Goal: Check status

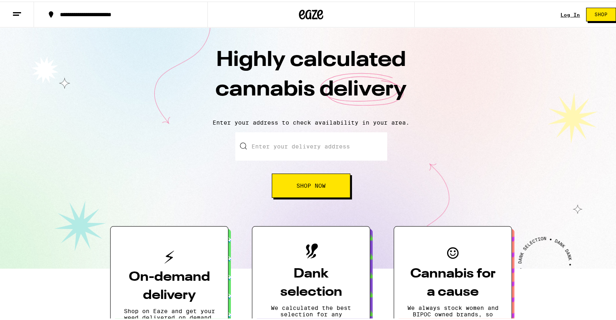
click at [560, 13] on link "Log In" at bounding box center [569, 13] width 19 height 5
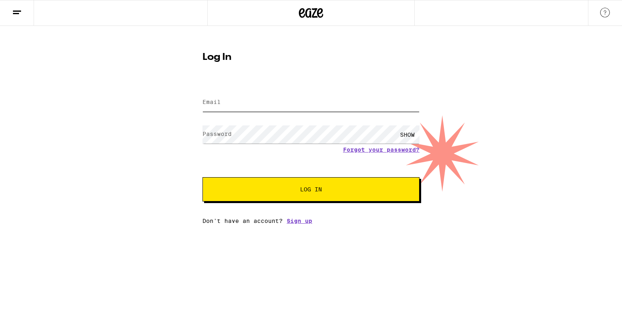
click at [324, 103] on input "Email" at bounding box center [310, 102] width 217 height 18
type input "[EMAIL_ADDRESS][DOMAIN_NAME]"
click at [202, 177] on button "Log In" at bounding box center [310, 189] width 217 height 24
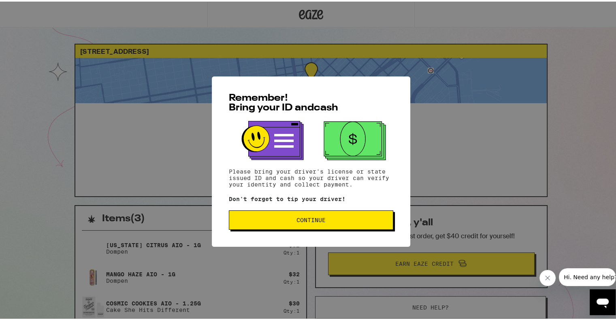
click at [296, 221] on span "Continue" at bounding box center [310, 219] width 29 height 6
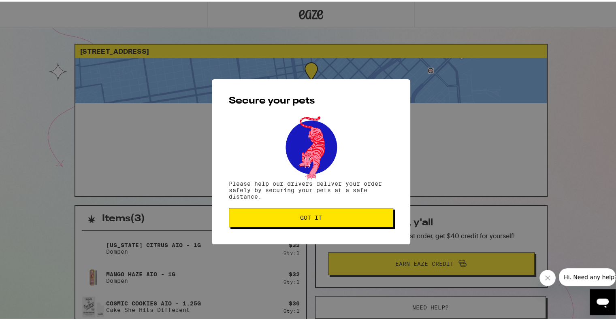
click at [295, 217] on span "Got it" at bounding box center [311, 216] width 151 height 6
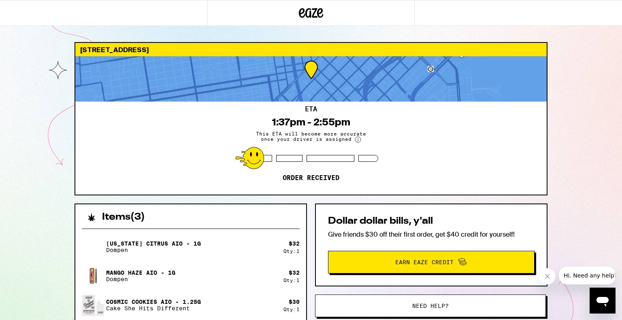
click at [552, 277] on button "Close message from company" at bounding box center [547, 276] width 16 height 16
click at [176, 200] on div "[STREET_ADDRESS] 1:37pm - 2:55pm This ETA will become more accurate once your d…" at bounding box center [311, 241] width 486 height 399
click at [129, 207] on div "Items ( 3 )" at bounding box center [190, 213] width 231 height 18
click at [138, 129] on div "ETA 1:37pm - 2:55pm This ETA will become more accurate once your driver is assi…" at bounding box center [310, 148] width 471 height 93
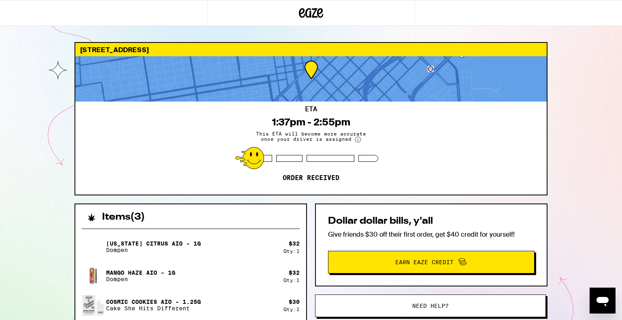
click at [138, 129] on div "ETA 1:37pm - 2:55pm This ETA will become more accurate once your driver is assi…" at bounding box center [310, 148] width 471 height 93
click at [138, 127] on div "ETA 1:37pm - 2:55pm This ETA will become more accurate once your driver is assi…" at bounding box center [310, 148] width 471 height 93
click at [431, 68] on div at bounding box center [310, 78] width 471 height 45
click at [327, 144] on div "ETA 1:37pm - 2:55pm This ETA will become more accurate once your driver is assi…" at bounding box center [310, 148] width 471 height 93
click at [328, 142] on span "This ETA will become more accurate once your driver is assigned" at bounding box center [310, 137] width 121 height 12
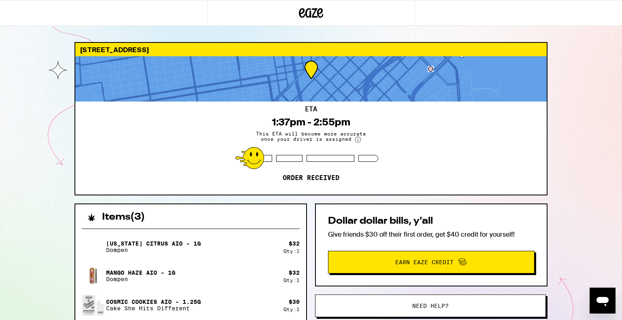
click at [359, 139] on circle at bounding box center [358, 140] width 6 height 6
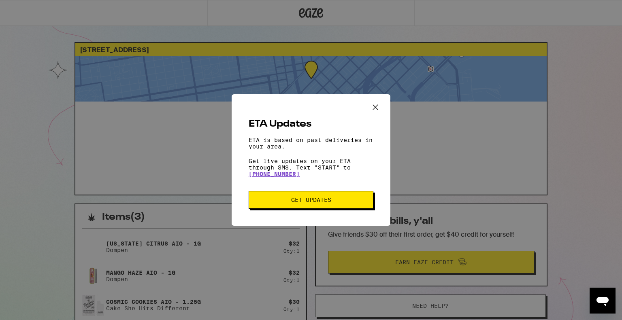
click at [373, 108] on icon "Close ETA information modal" at bounding box center [375, 107] width 12 height 12
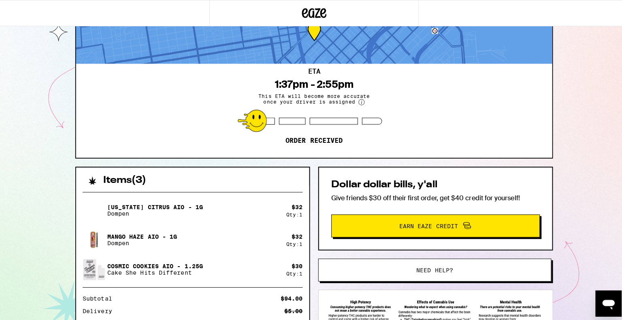
scroll to position [38, 0]
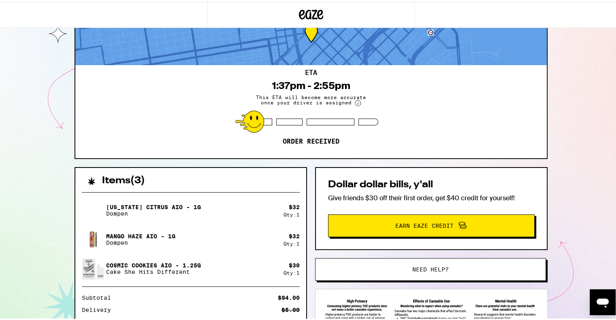
click at [329, 264] on button "Need help?" at bounding box center [430, 268] width 231 height 23
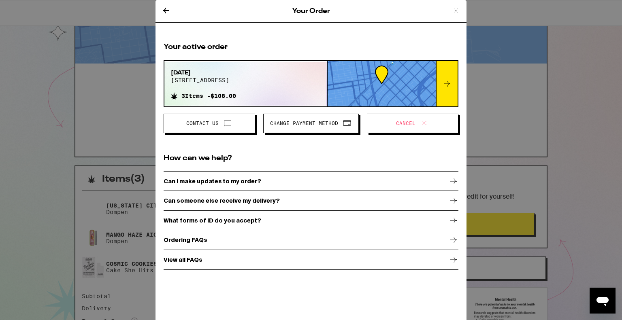
click at [456, 13] on icon at bounding box center [456, 11] width 10 height 10
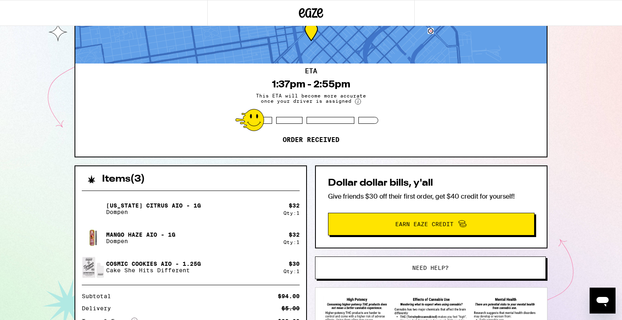
click at [293, 145] on div "ETA 1:37pm - 2:55pm This ETA will become more accurate once your driver is assi…" at bounding box center [310, 110] width 471 height 93
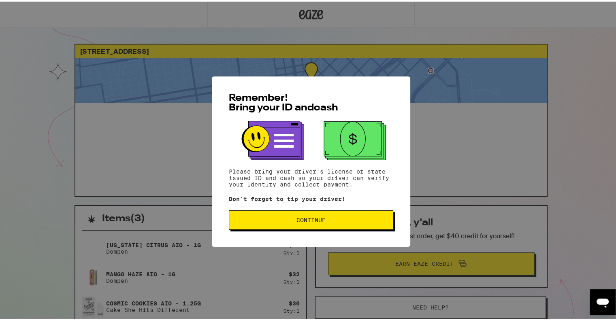
click at [256, 219] on span "Continue" at bounding box center [311, 219] width 151 height 6
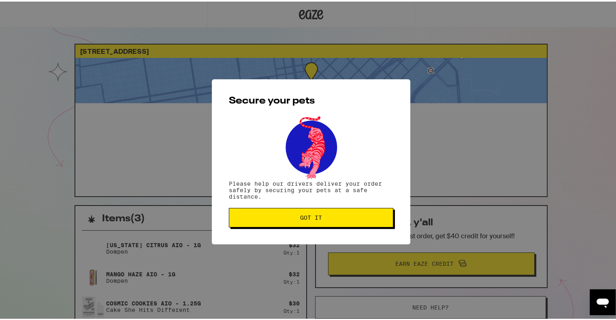
click at [256, 219] on span "Got it" at bounding box center [311, 216] width 151 height 6
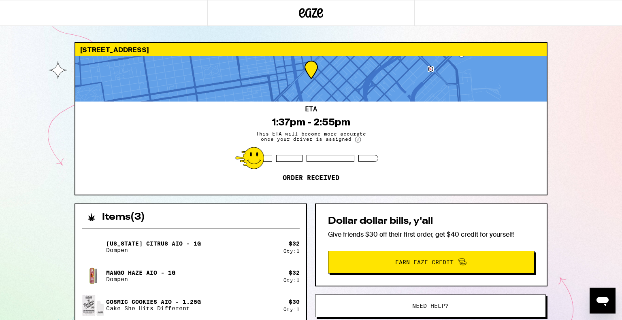
click at [588, 32] on div "1400 Mission St San Francisco 94103 ETA 1:37pm - 2:55pm This ETA will become mo…" at bounding box center [311, 220] width 622 height 441
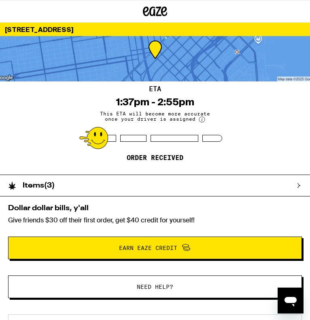
click at [159, 188] on div "Items ( 3 )" at bounding box center [151, 185] width 302 height 21
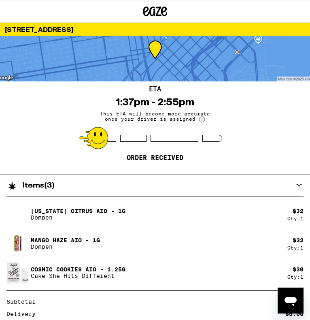
click at [176, 190] on div "Items ( 3 )" at bounding box center [151, 185] width 302 height 21
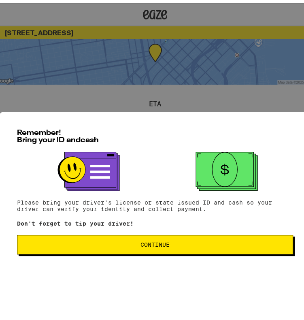
click at [140, 244] on span "Continue" at bounding box center [154, 241] width 29 height 6
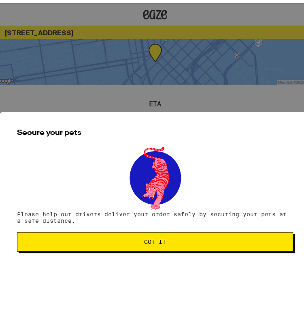
click at [138, 244] on button "Got it" at bounding box center [155, 238] width 276 height 19
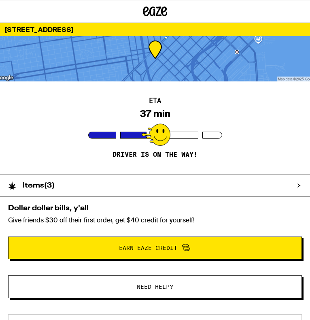
drag, startPoint x: 116, startPoint y: 62, endPoint x: 117, endPoint y: 57, distance: 4.9
click at [117, 57] on div at bounding box center [155, 58] width 310 height 45
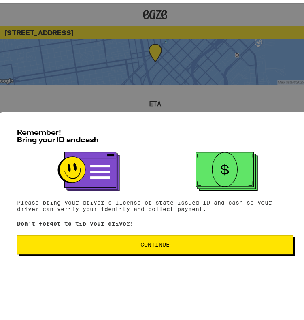
click at [141, 243] on span "Continue" at bounding box center [154, 241] width 29 height 6
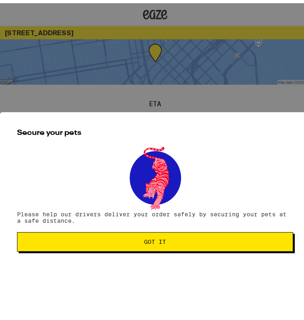
click at [144, 241] on span "Got it" at bounding box center [155, 239] width 22 height 6
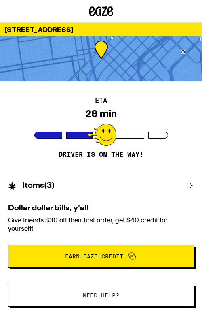
click at [2, 155] on div "ETA 28 min Driver is on the way!" at bounding box center [101, 127] width 202 height 93
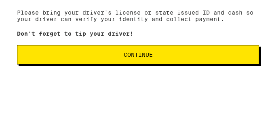
click at [74, 57] on button "Continue" at bounding box center [138, 53] width 242 height 19
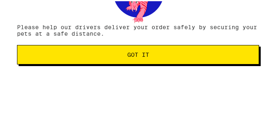
click at [74, 57] on button "Got it" at bounding box center [138, 53] width 242 height 19
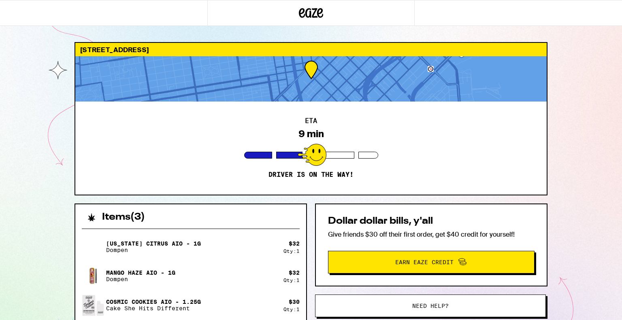
click at [168, 119] on div "Items ( 3 )" at bounding box center [190, 213] width 231 height 18
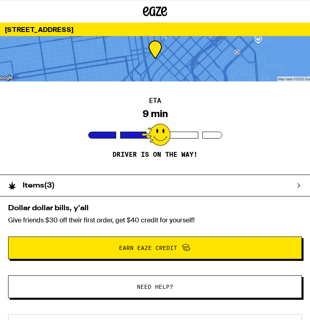
click at [124, 119] on div "Items ( 3 )" at bounding box center [151, 185] width 302 height 21
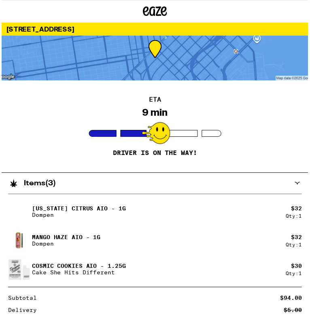
scroll to position [1, 0]
